Goal: Task Accomplishment & Management: Use online tool/utility

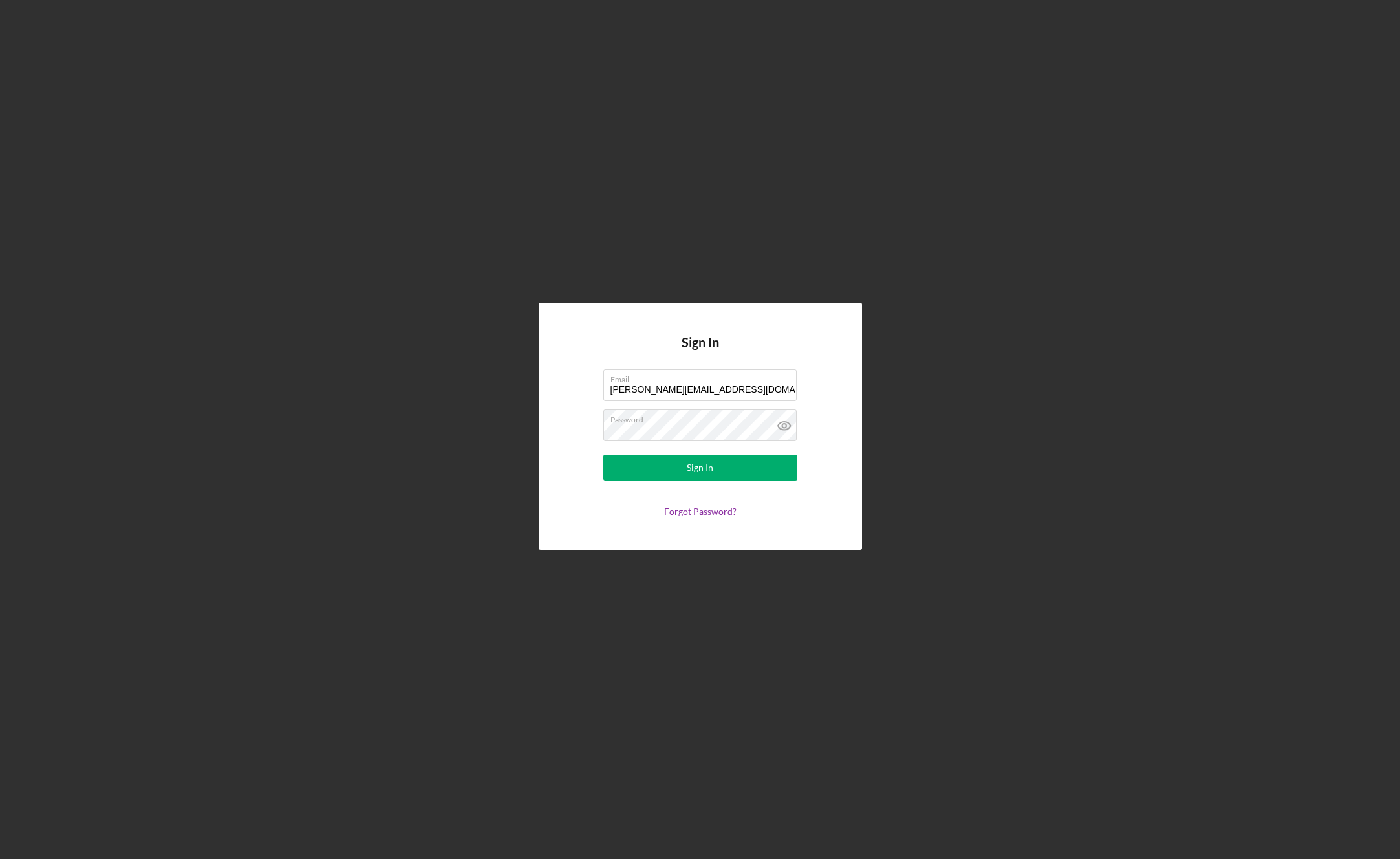
drag, startPoint x: 732, startPoint y: 394, endPoint x: 525, endPoint y: 390, distance: 207.0
click at [525, 391] on div "Sign In Email [PERSON_NAME][EMAIL_ADDRESS][DOMAIN_NAME] Password Sign In Forgot…" at bounding box center [699, 426] width 1387 height 852
type input "[EMAIL_ADDRESS][DOMAIN_NAME]"
click at [701, 466] on div "Sign In" at bounding box center [700, 468] width 27 height 26
click at [782, 428] on icon at bounding box center [784, 425] width 32 height 32
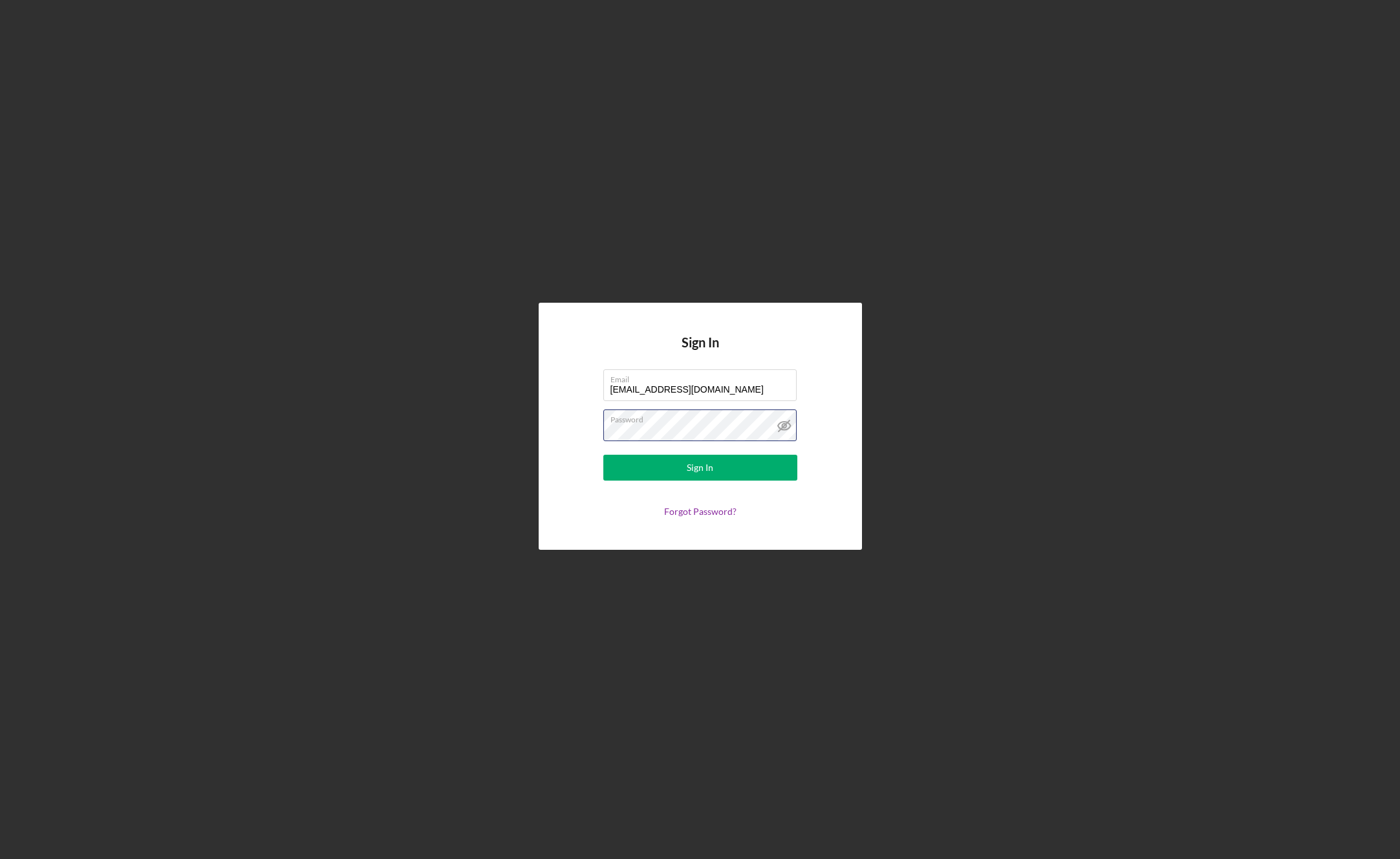
click at [551, 428] on div "Sign In Email [EMAIL_ADDRESS][DOMAIN_NAME] Password Sign In Forgot Password?" at bounding box center [700, 425] width 323 height 246
click at [725, 469] on button "Sign In" at bounding box center [700, 468] width 194 height 26
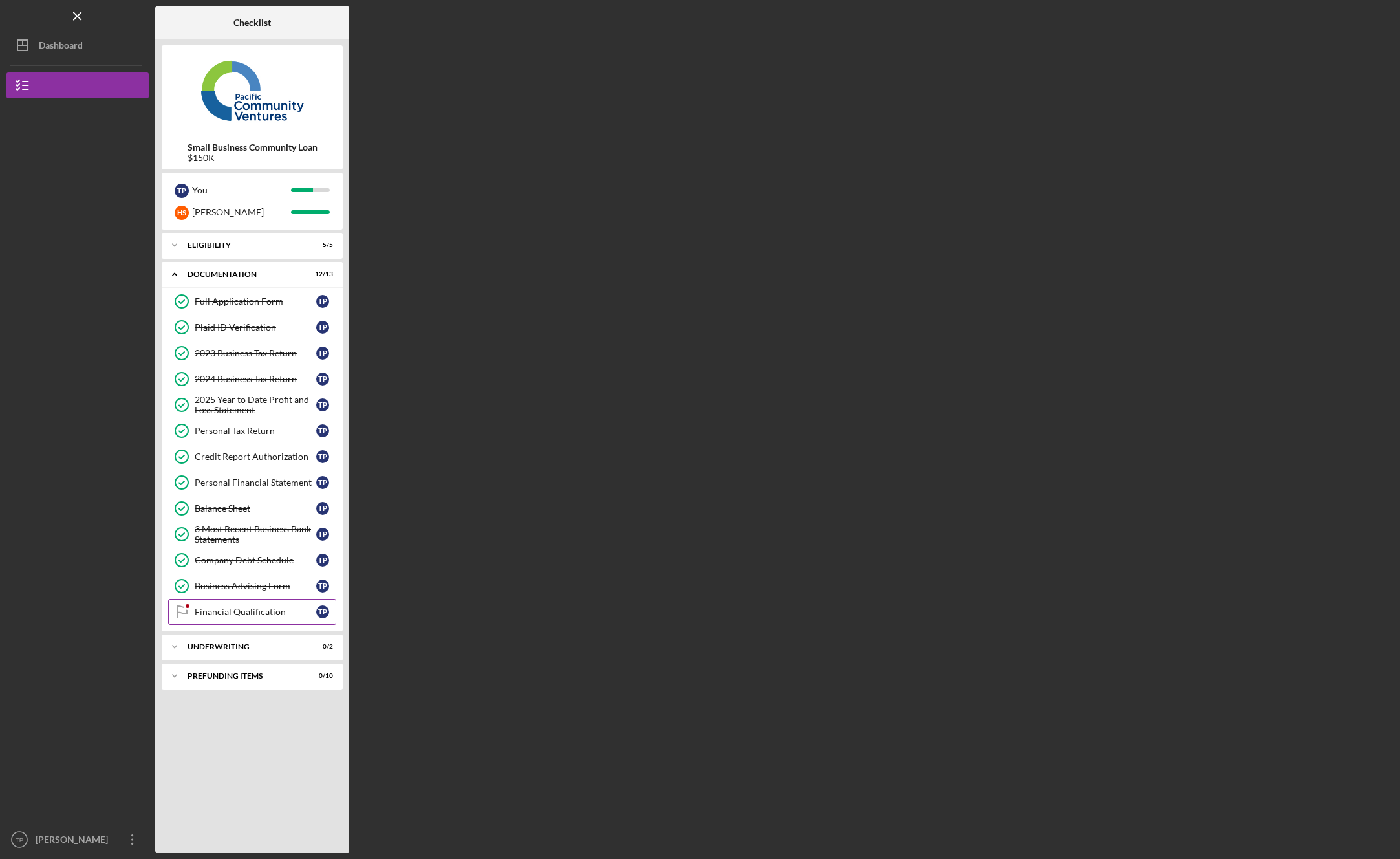
click at [258, 610] on div "Financial Qualification" at bounding box center [255, 612] width 122 height 10
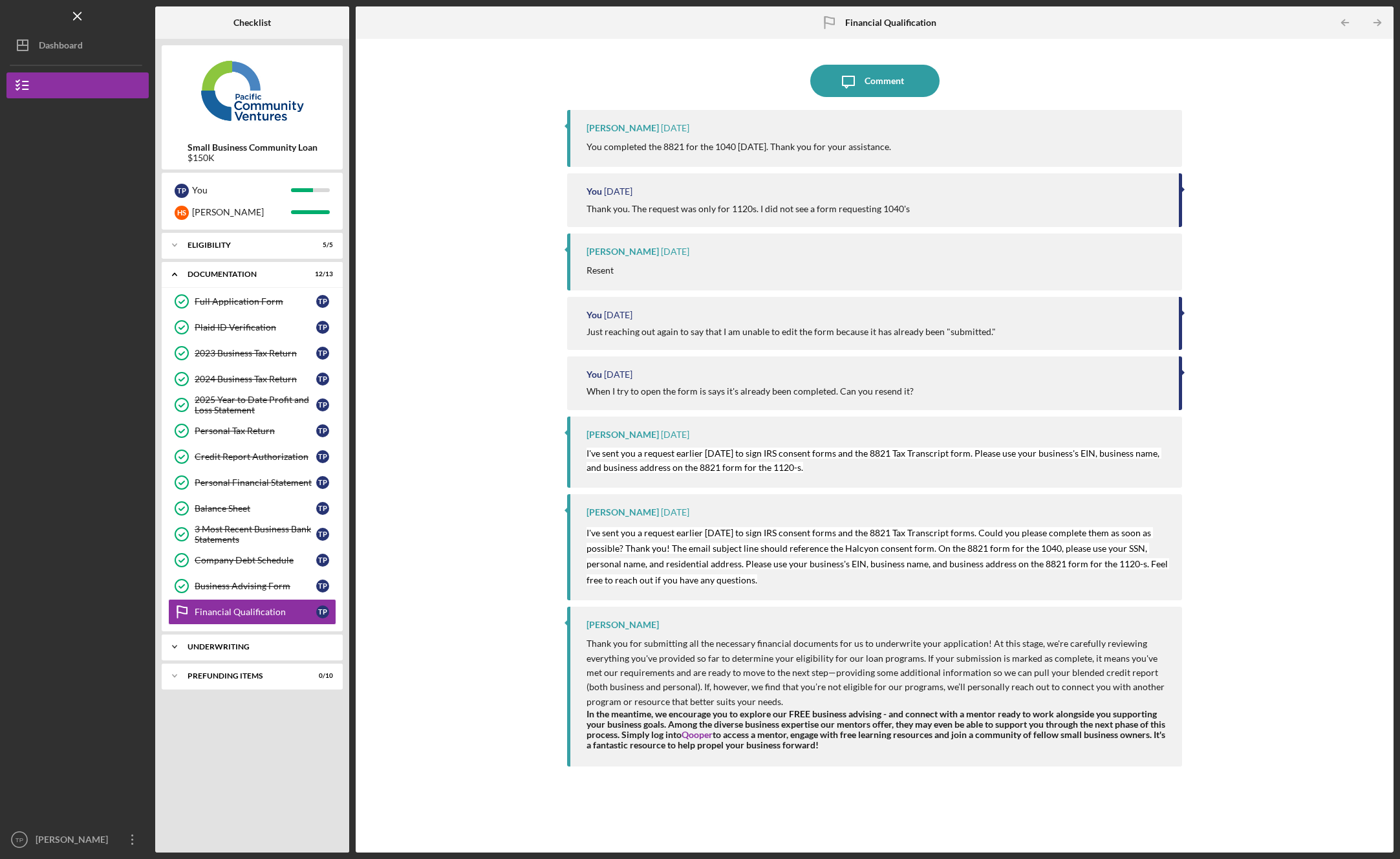
click at [284, 649] on div "Underwriting" at bounding box center [257, 646] width 139 height 8
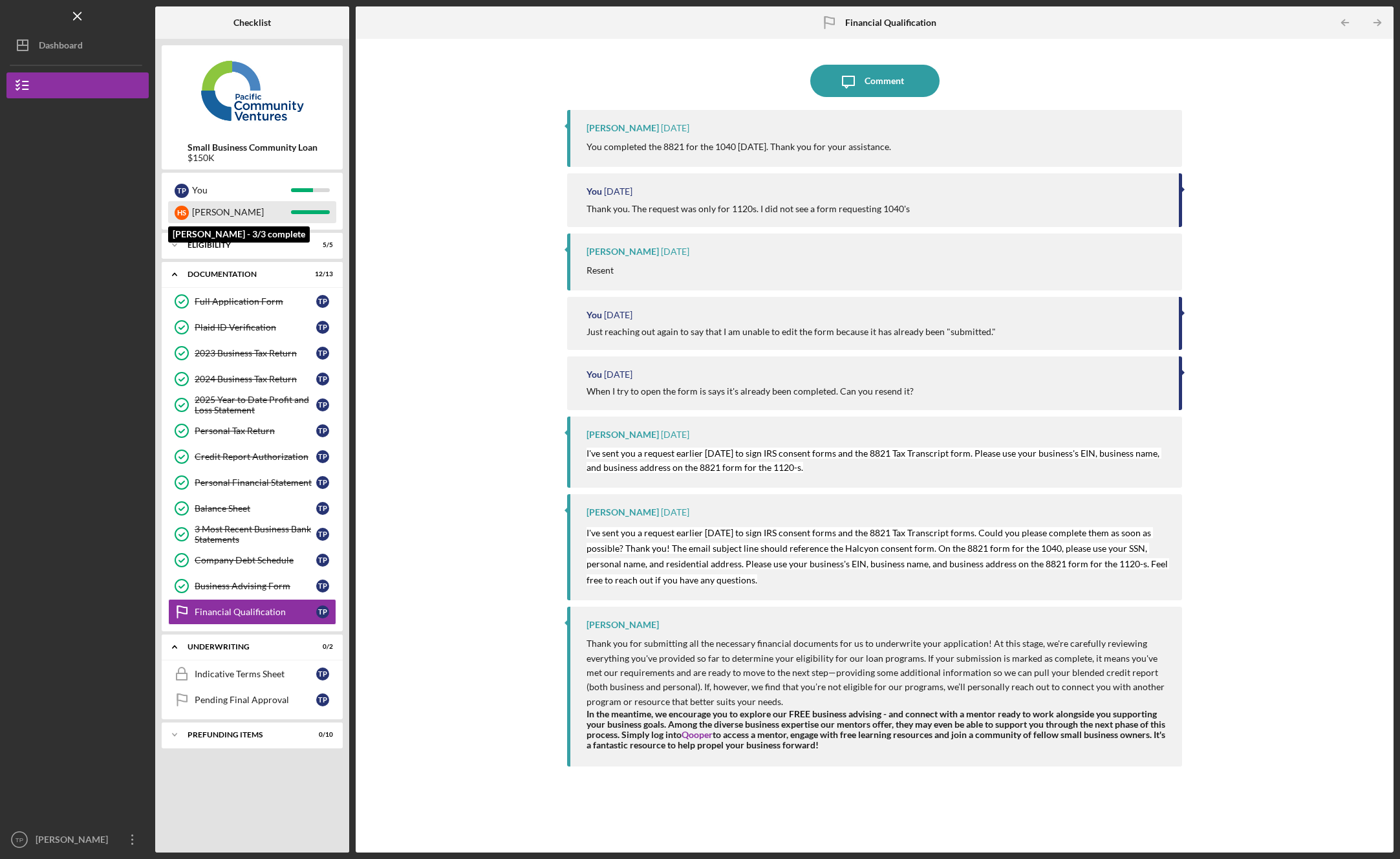
click at [236, 213] on div "[PERSON_NAME]" at bounding box center [241, 212] width 99 height 22
